Goal: Task Accomplishment & Management: Use online tool/utility

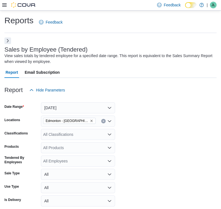
scroll to position [180, 0]
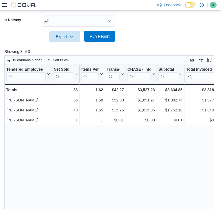
click at [108, 40] on span "Run Report" at bounding box center [99, 36] width 24 height 11
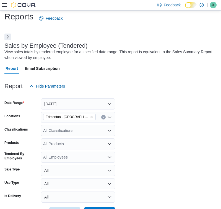
scroll to position [0, 0]
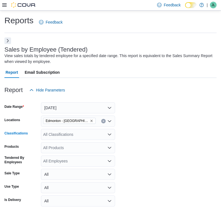
click at [86, 134] on div "All Classifications" at bounding box center [78, 134] width 74 height 11
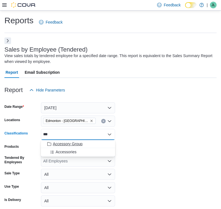
type input "***"
click at [87, 140] on button "Accessory Group" at bounding box center [78, 144] width 74 height 8
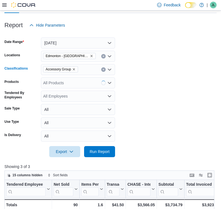
scroll to position [68, 0]
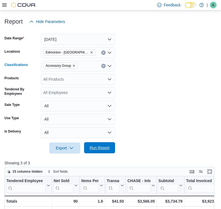
click at [108, 146] on span "Run Report" at bounding box center [100, 148] width 20 height 6
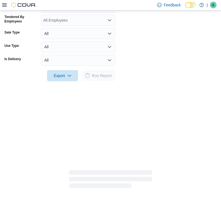
scroll to position [142, 0]
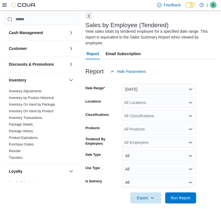
click at [88, 17] on button "Next" at bounding box center [89, 16] width 7 height 7
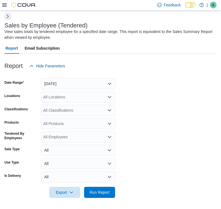
scroll to position [24, 0]
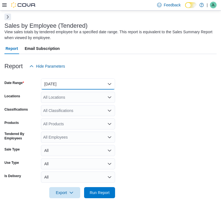
drag, startPoint x: 81, startPoint y: 82, endPoint x: 82, endPoint y: 85, distance: 2.9
click at [81, 82] on button "[DATE]" at bounding box center [78, 83] width 74 height 11
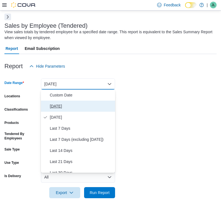
click at [79, 107] on span "[DATE]" at bounding box center [81, 106] width 63 height 7
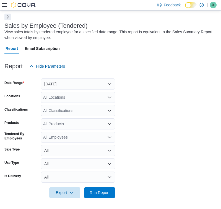
click at [84, 93] on div "All Locations" at bounding box center [78, 97] width 74 height 11
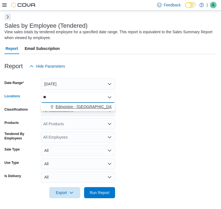
type input "**"
click at [96, 106] on span "Edmonton - [GEOGRAPHIC_DATA] Currents" at bounding box center [94, 107] width 77 height 6
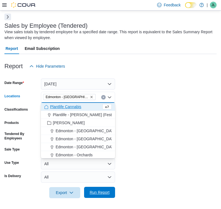
click at [100, 188] on span "Run Report" at bounding box center [99, 192] width 24 height 11
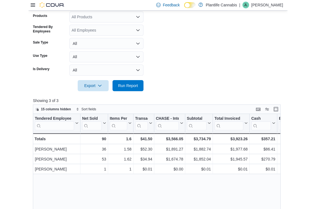
scroll to position [129, 0]
